Goal: Information Seeking & Learning: Find contact information

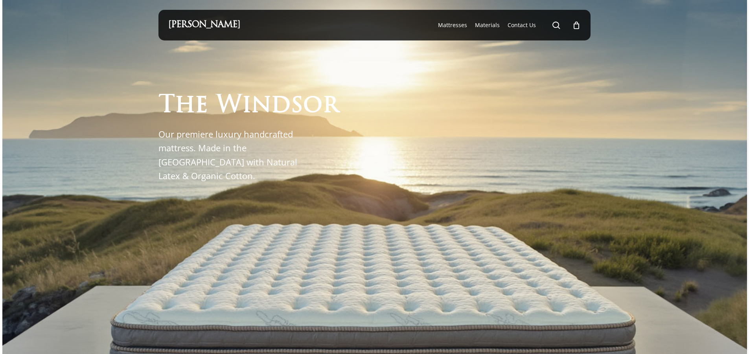
drag, startPoint x: 250, startPoint y: 24, endPoint x: 166, endPoint y: 24, distance: 84.1
click at [165, 24] on div "[PERSON_NAME] search 0 Menu Mattresses The Windsor Mattress Glacier Silk Pro Ne…" at bounding box center [374, 25] width 432 height 31
copy link "[PERSON_NAME]"
click at [522, 26] on span "Contact Us" at bounding box center [521, 24] width 28 height 7
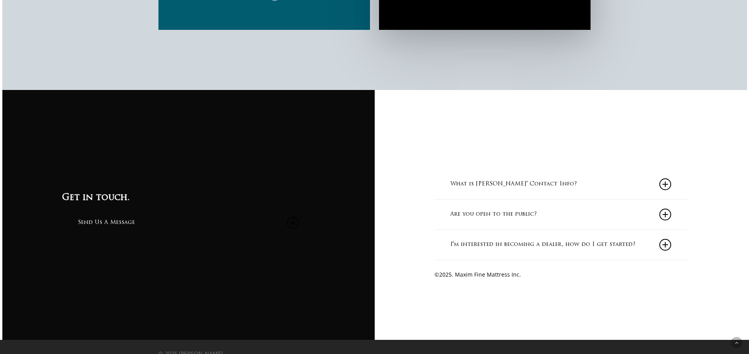
scroll to position [820, 0]
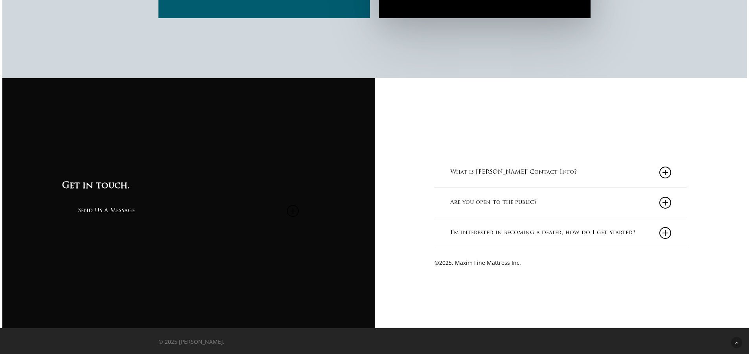
click at [665, 168] on icon at bounding box center [665, 173] width 12 height 12
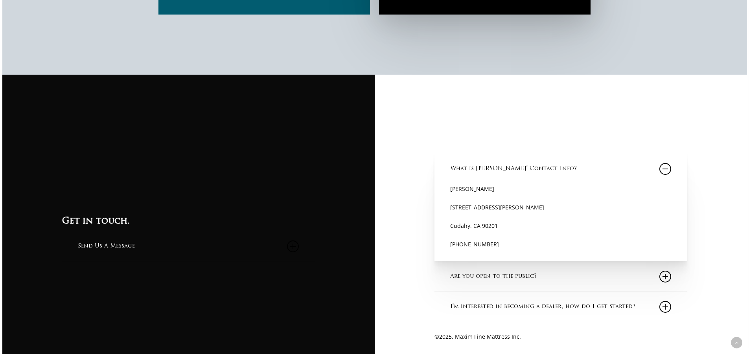
click at [669, 277] on icon at bounding box center [665, 277] width 12 height 12
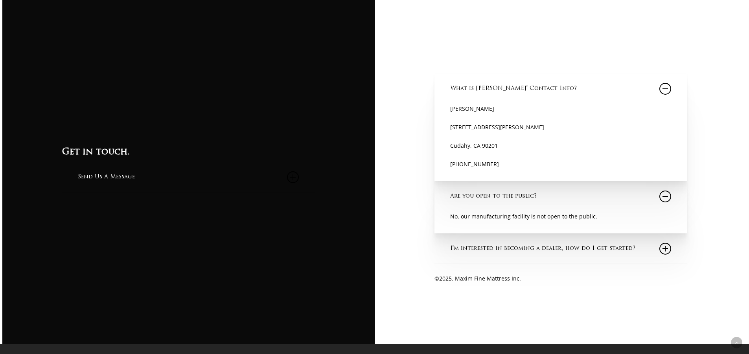
scroll to position [919, 0]
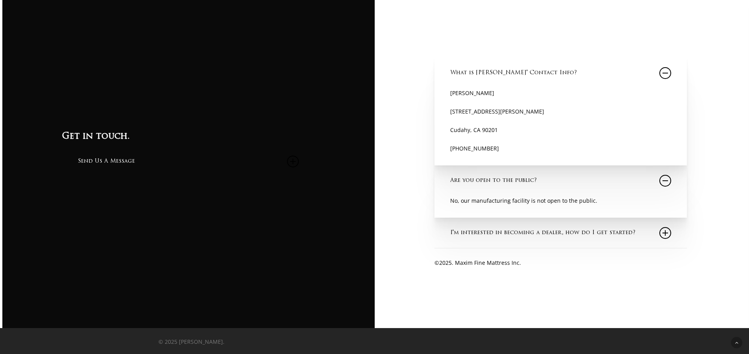
click at [668, 231] on icon at bounding box center [665, 233] width 12 height 12
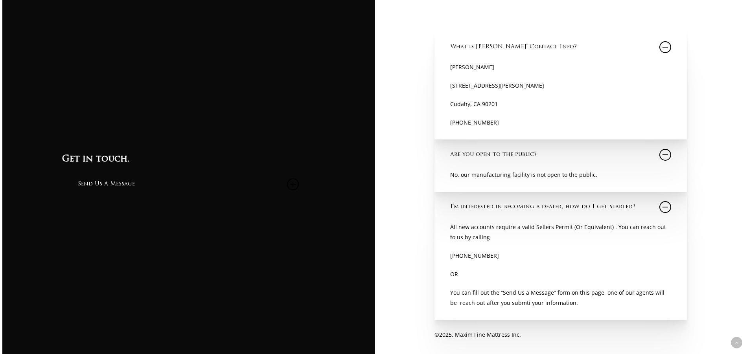
scroll to position [939, 0]
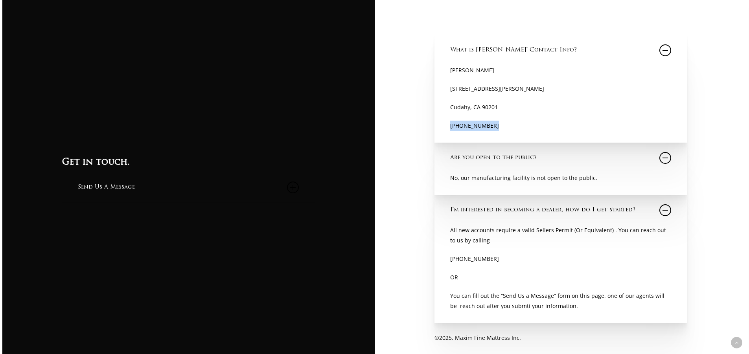
drag, startPoint x: 495, startPoint y: 128, endPoint x: 440, endPoint y: 128, distance: 55.0
click at [440, 128] on div "What is Maxim Mattress' Contact Info? Maxim Mattress 4609 Ardine Street Cudahy,…" at bounding box center [560, 89] width 252 height 108
copy p "(888) 727-1759"
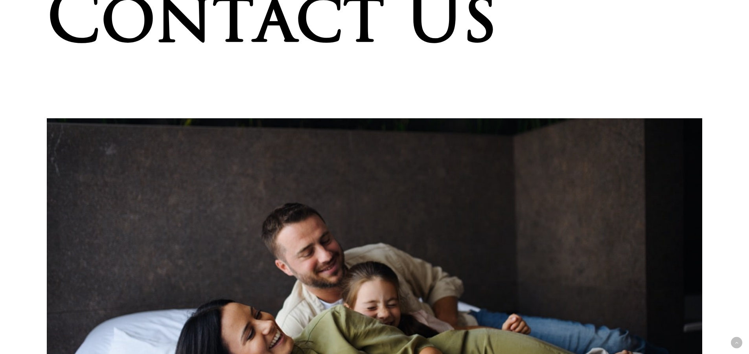
scroll to position [0, 0]
